Goal: Find specific page/section: Find specific page/section

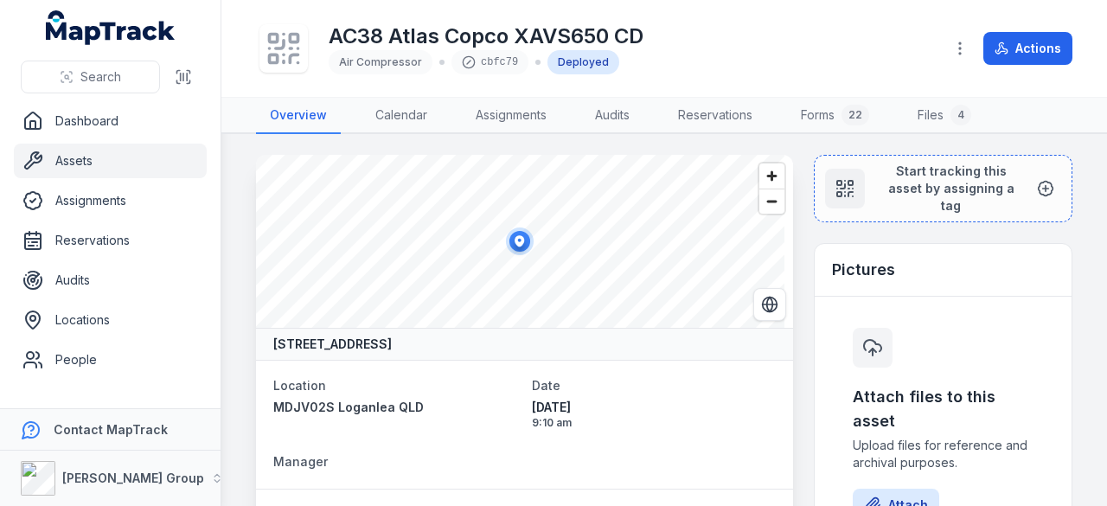
scroll to position [606, 0]
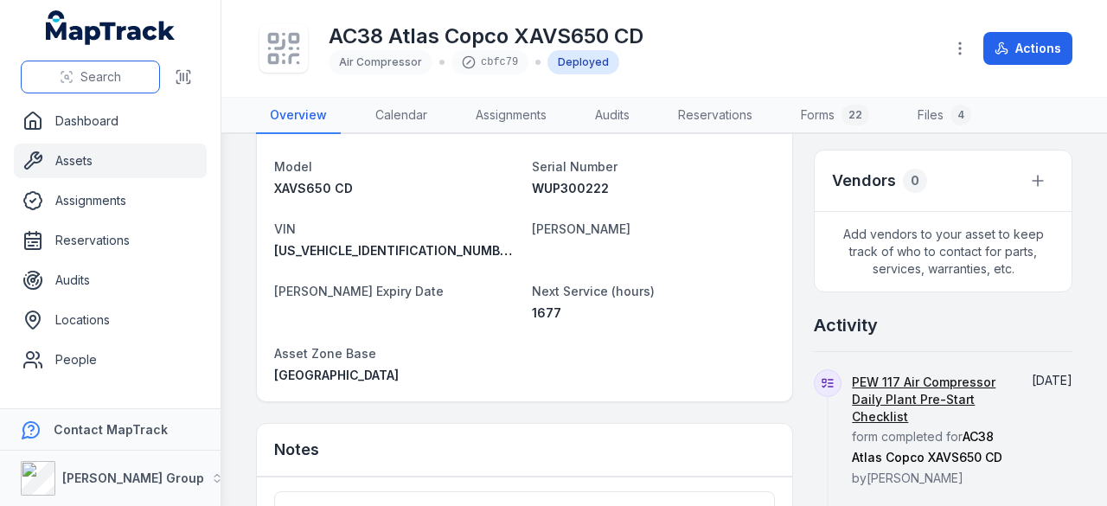
click at [107, 79] on span "Search" at bounding box center [100, 76] width 41 height 17
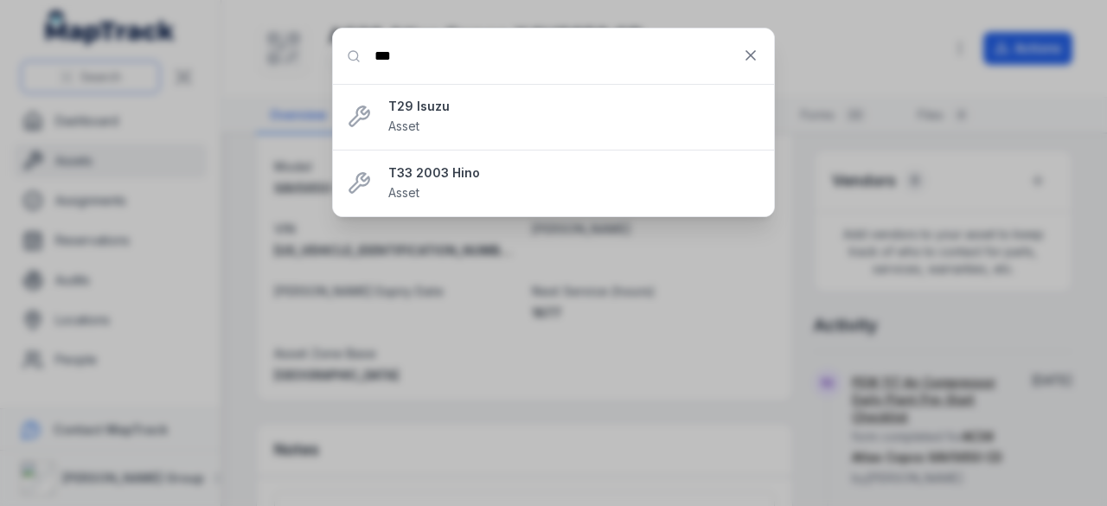
type input "****"
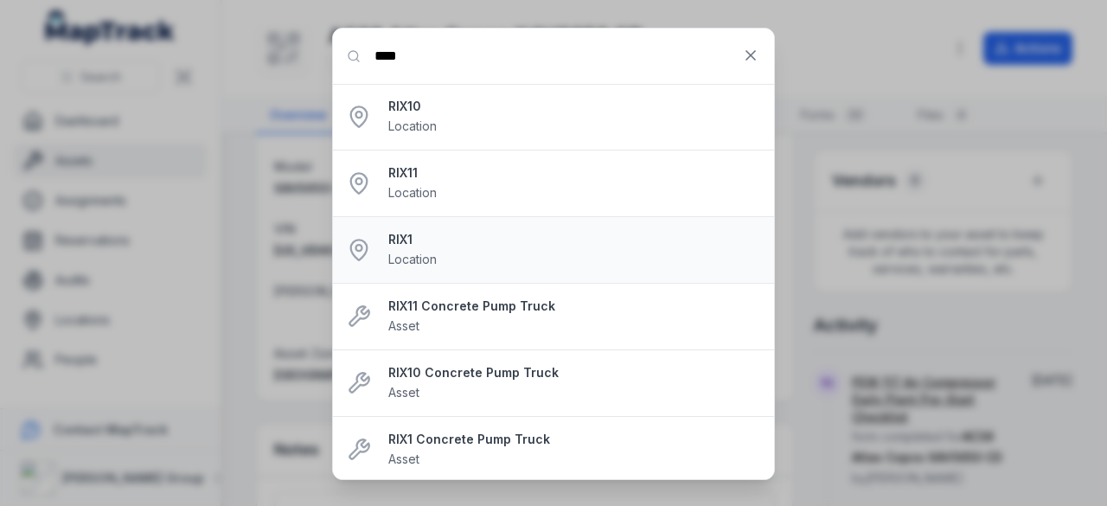
click at [438, 244] on strong "RIX1" at bounding box center [574, 239] width 372 height 17
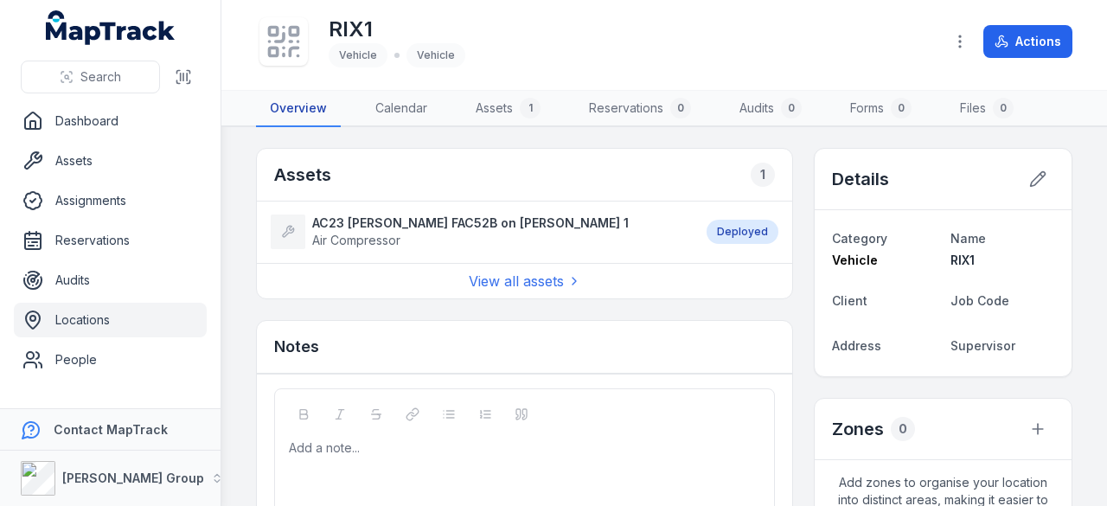
click at [290, 106] on link "Overview" at bounding box center [298, 109] width 85 height 36
click at [871, 110] on link "Forms 0" at bounding box center [881, 109] width 89 height 36
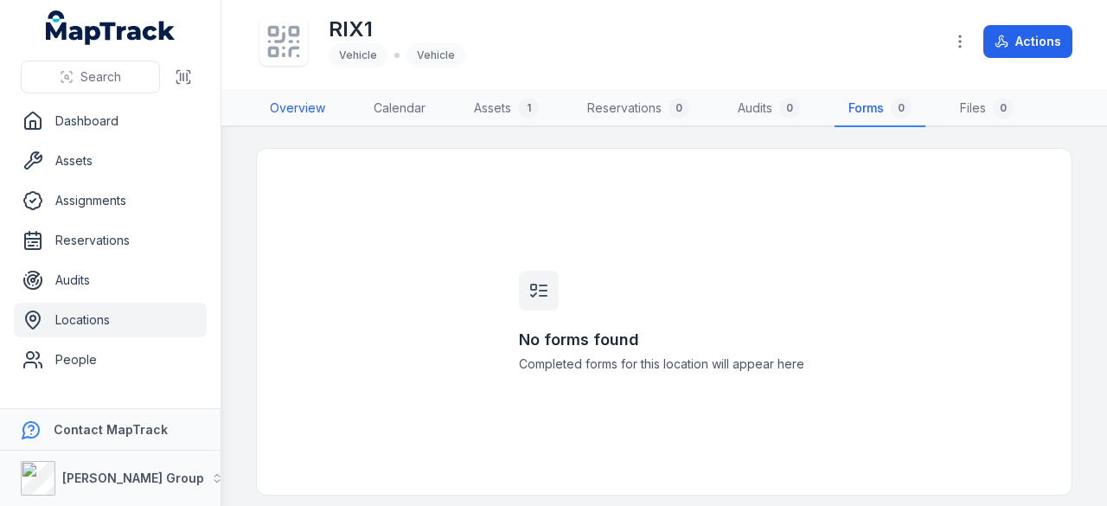
click at [303, 119] on link "Overview" at bounding box center [297, 109] width 83 height 36
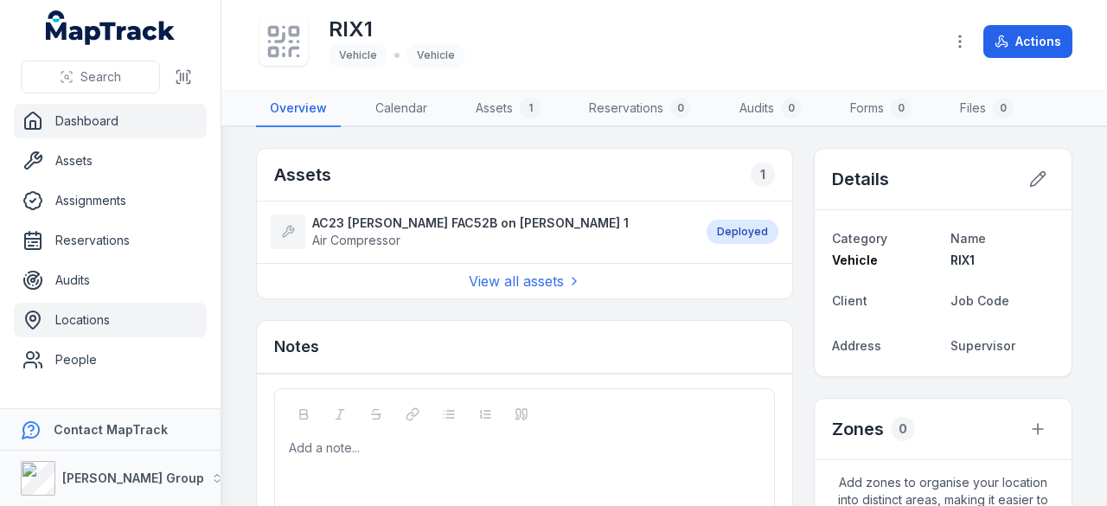
click at [78, 123] on link "Dashboard" at bounding box center [110, 121] width 193 height 35
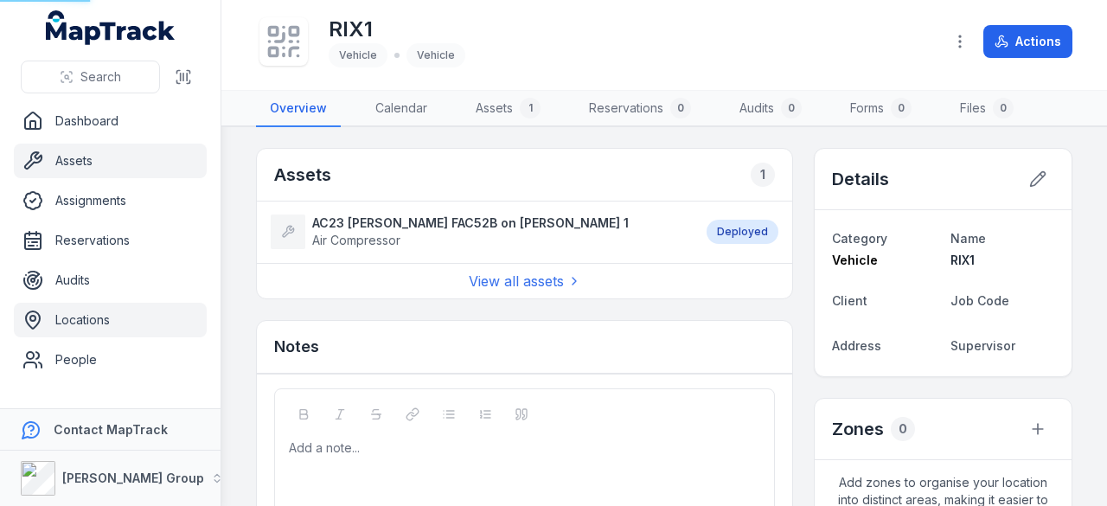
click at [77, 162] on link "Assets" at bounding box center [110, 161] width 193 height 35
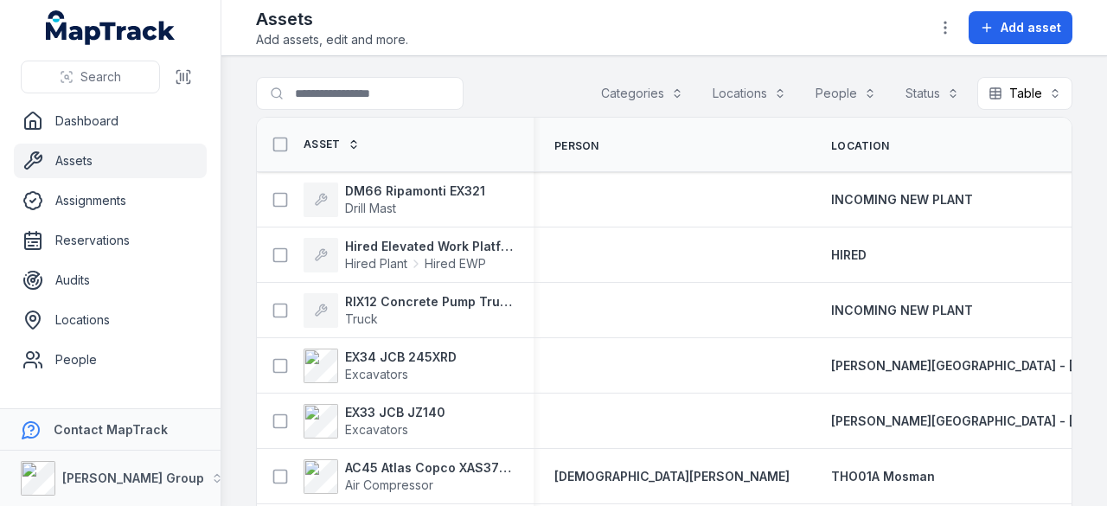
click at [77, 162] on link "Assets" at bounding box center [110, 161] width 193 height 35
click at [372, 91] on input "Search for assets" at bounding box center [394, 93] width 277 height 33
type input "****"
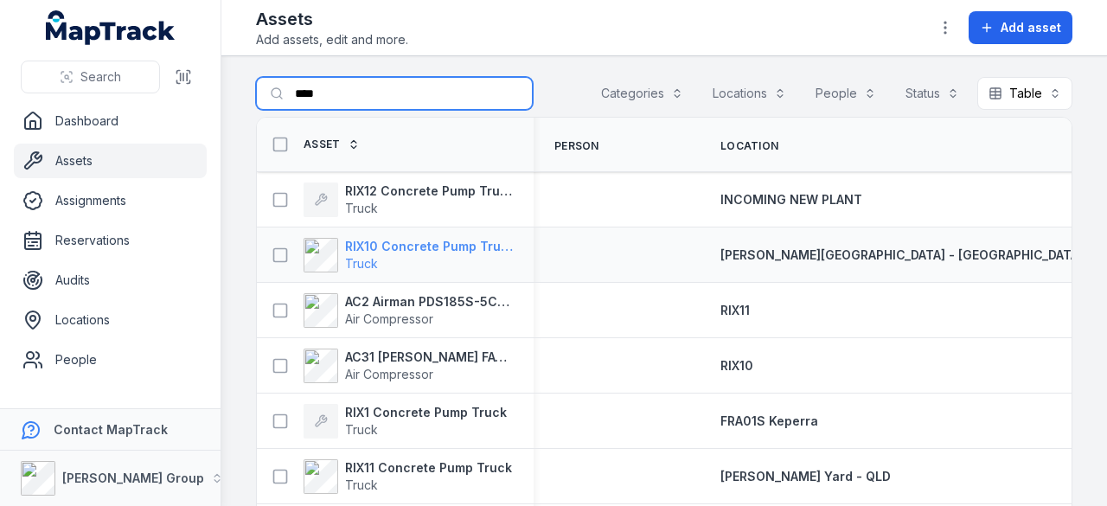
scroll to position [80, 0]
